Goal: Information Seeking & Learning: Learn about a topic

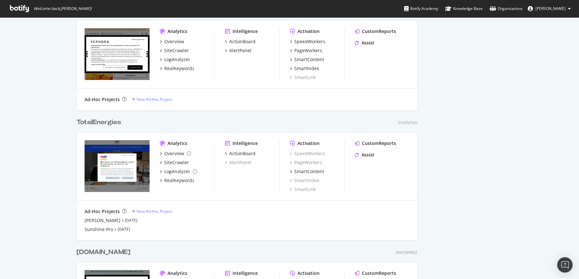
scroll to position [1116, 0]
